Goal: Entertainment & Leisure: Consume media (video, audio)

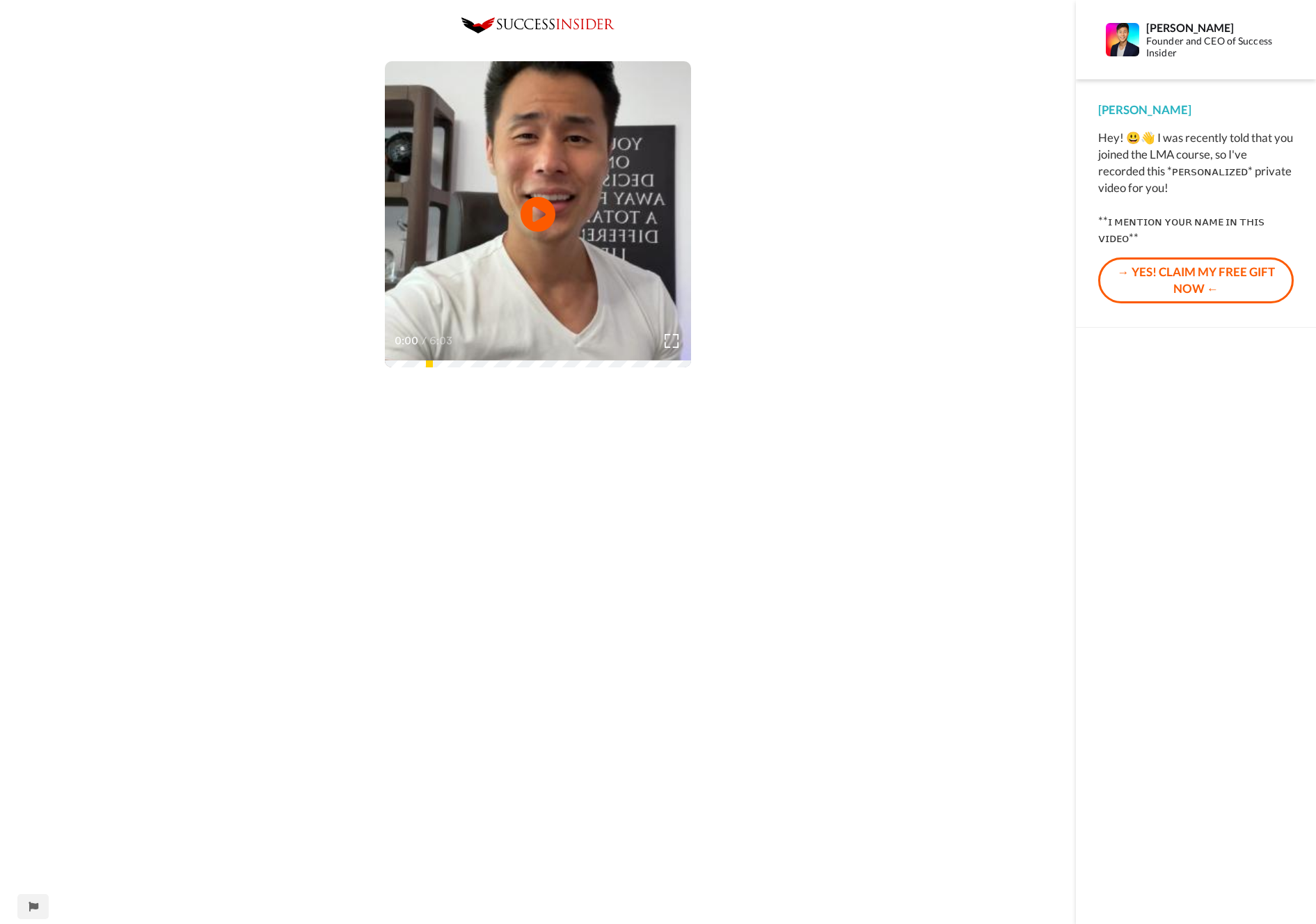
click at [900, 274] on div "Play/Pause 0:00 / 6:03" at bounding box center [537, 652] width 1076 height 1269
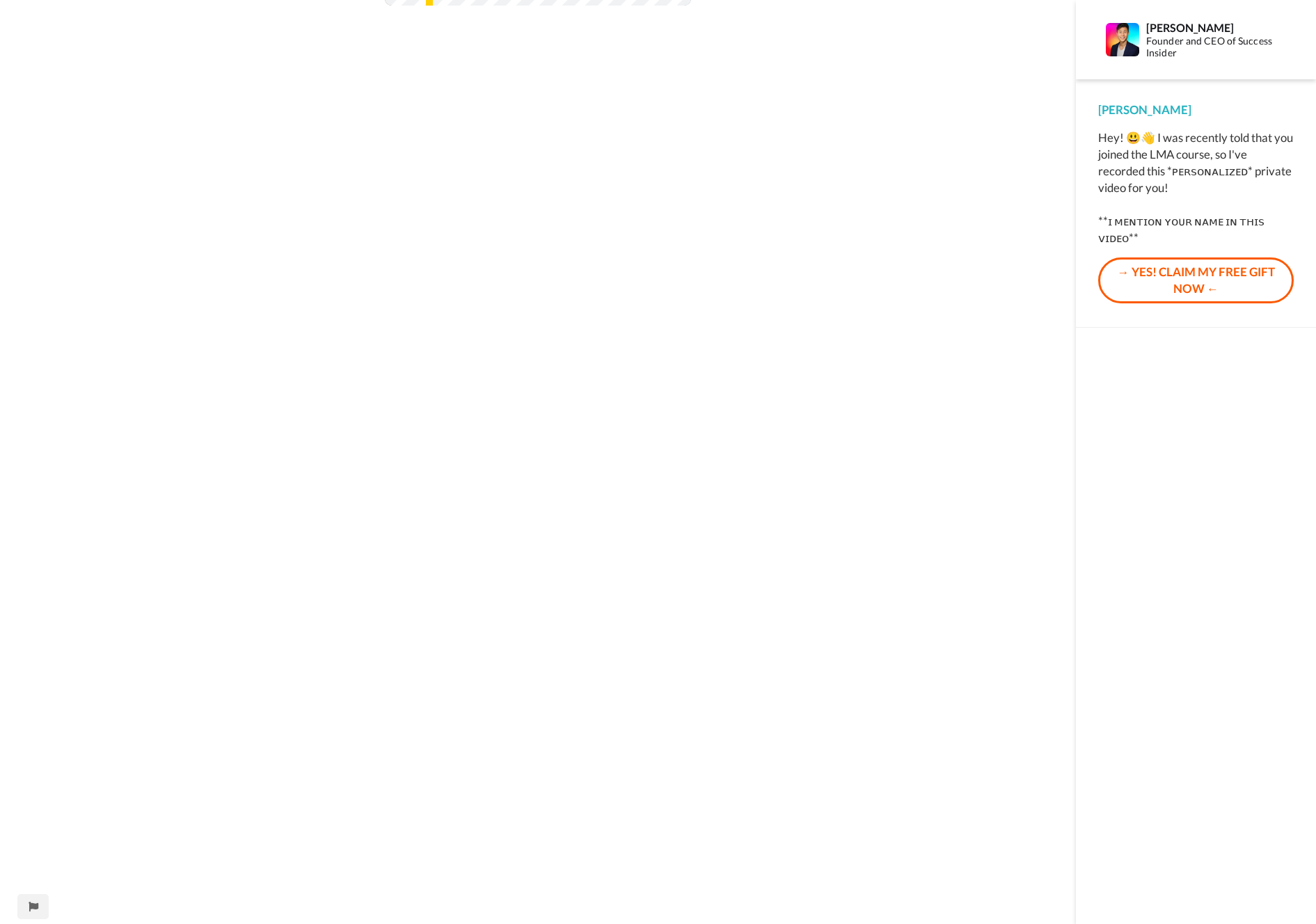
click at [900, 274] on div "Play/Pause 0:00 / 6:03" at bounding box center [537, 290] width 1076 height 1269
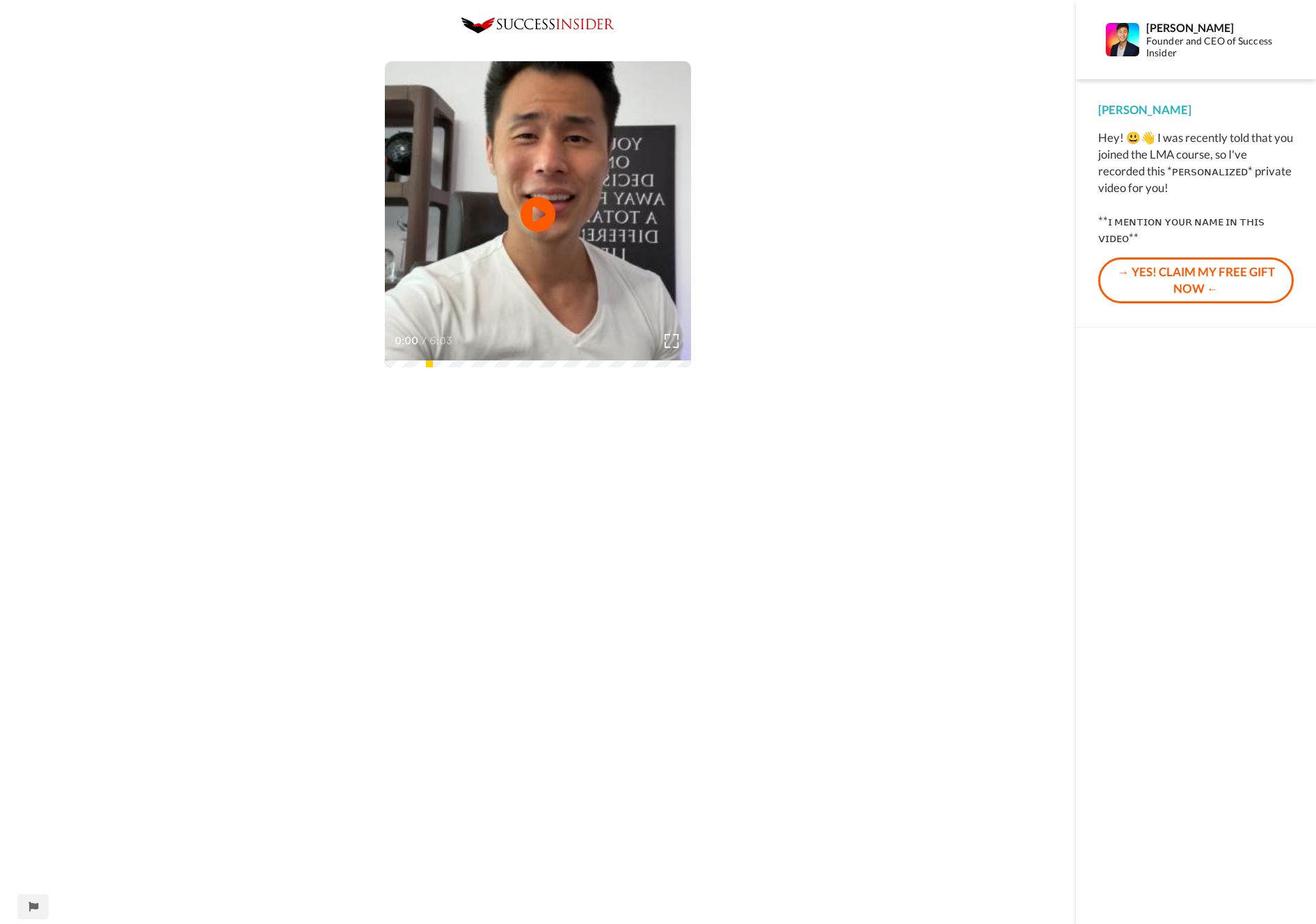
click at [900, 274] on div "Play/Pause 0:00 / 6:03" at bounding box center [537, 652] width 1076 height 1269
click at [573, 209] on video at bounding box center [537, 214] width 306 height 306
click at [745, 226] on div "Play/Pause 0:32 / 6:03" at bounding box center [537, 652] width 1076 height 1269
click at [774, 256] on div "Play/Pause 1:02 / 6:03" at bounding box center [537, 652] width 1076 height 1269
click at [779, 269] on div "Play/Pause 1:56 / 6:03" at bounding box center [537, 652] width 1076 height 1269
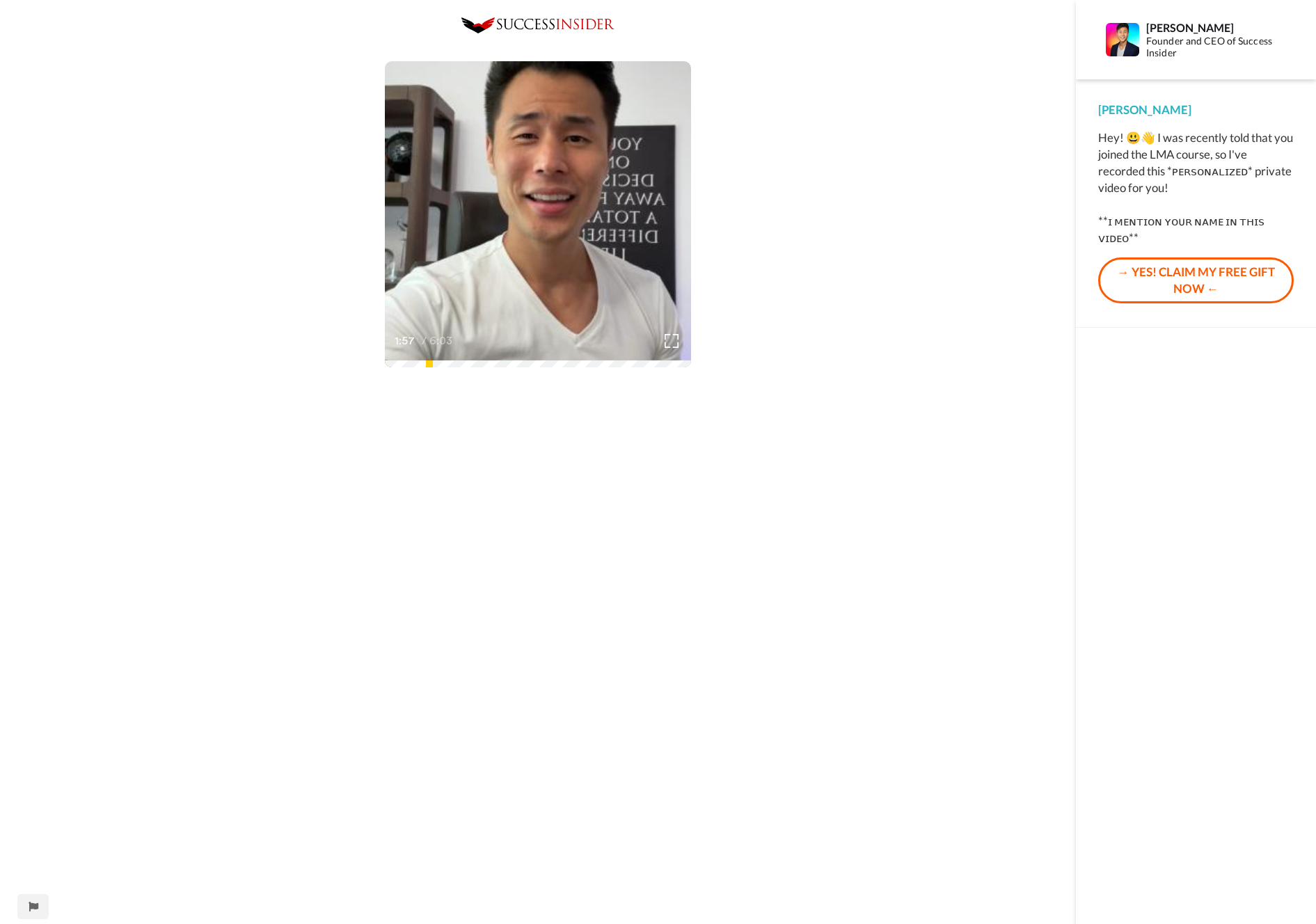
click at [927, 220] on div "Play/Pause 1:57 / 6:03" at bounding box center [537, 652] width 1076 height 1269
click at [883, 266] on div "Play/Pause 2:05 / 6:03" at bounding box center [537, 652] width 1076 height 1269
click at [592, 255] on video at bounding box center [537, 214] width 306 height 306
click at [937, 392] on div "Play/Pause 0:05 / 6:03" at bounding box center [537, 652] width 1076 height 1269
click at [894, 401] on div "Play/Pause 0:08 / 6:03" at bounding box center [537, 652] width 1076 height 1269
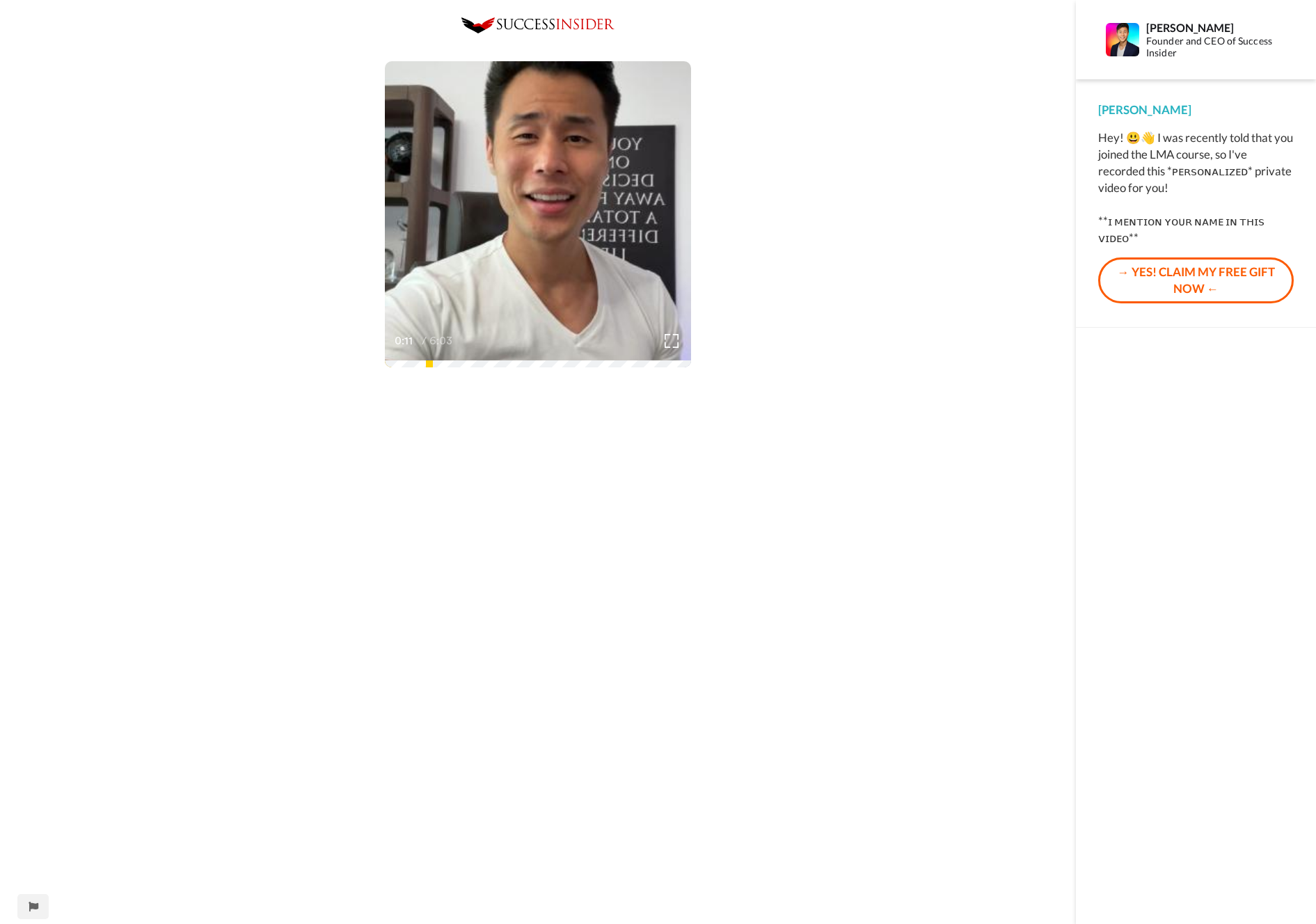
click at [841, 366] on div "Play/Pause 0:11 / 6:03" at bounding box center [537, 652] width 1076 height 1269
click at [583, 110] on video at bounding box center [537, 214] width 306 height 306
